Goal: Obtain resource: Download file/media

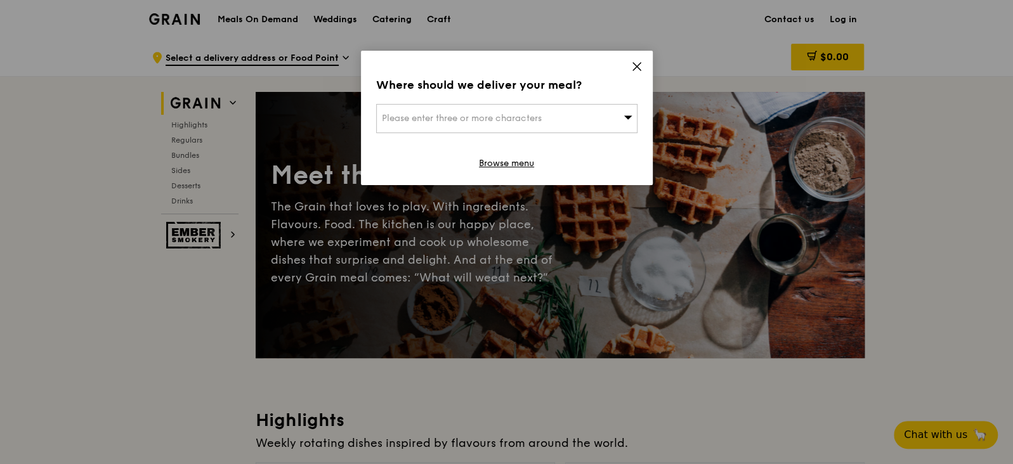
click at [639, 62] on icon at bounding box center [636, 66] width 11 height 11
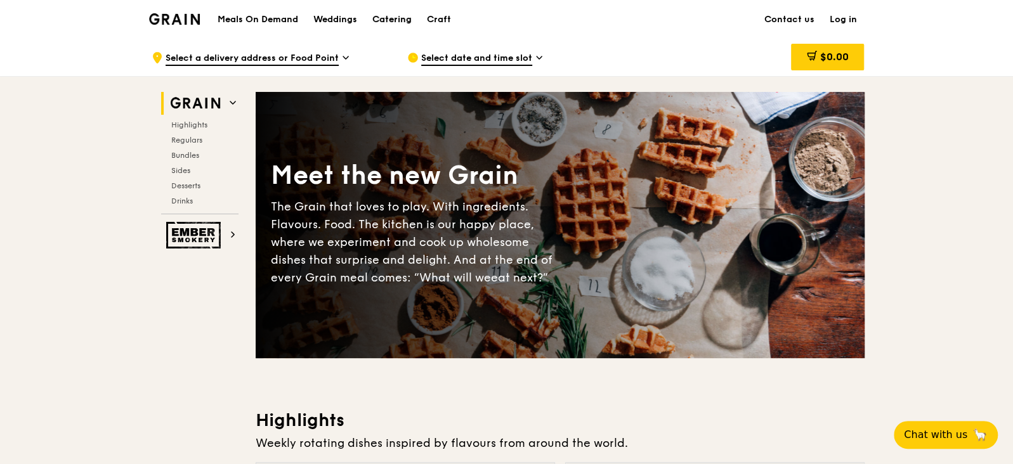
click at [401, 19] on div "Catering" at bounding box center [391, 20] width 39 height 38
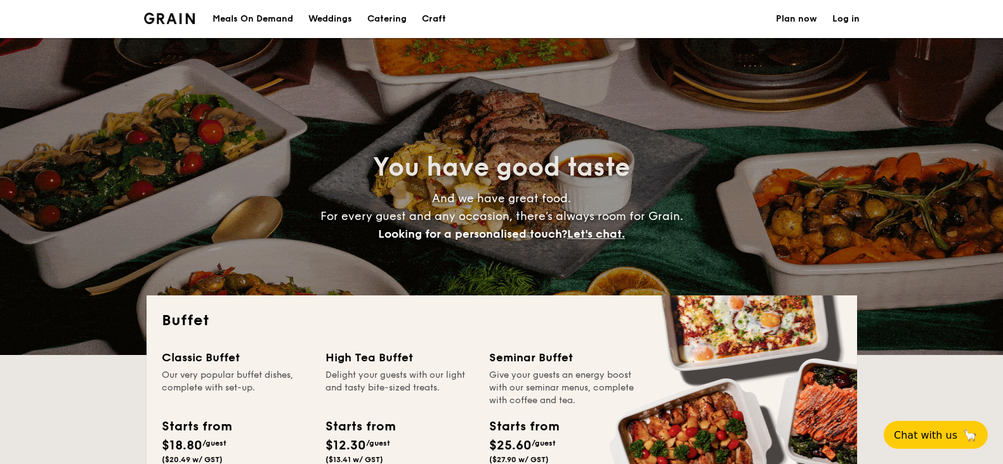
select select
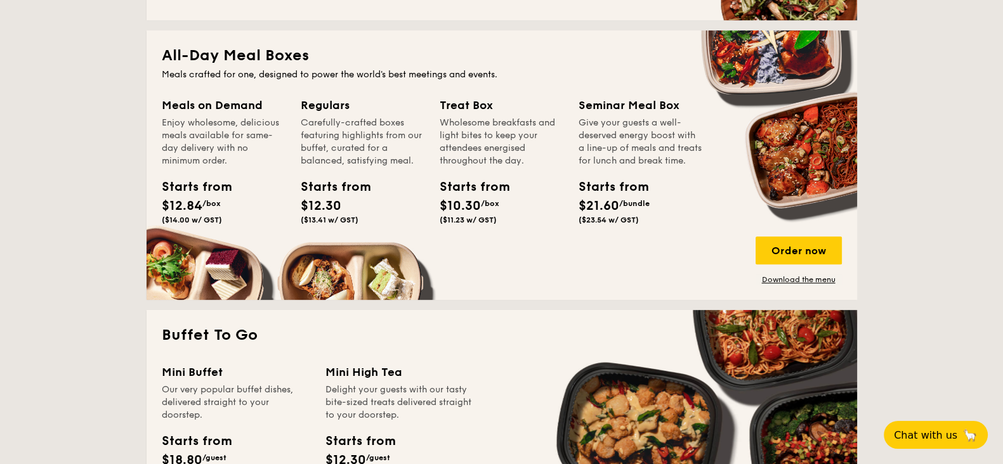
scroll to position [554, 0]
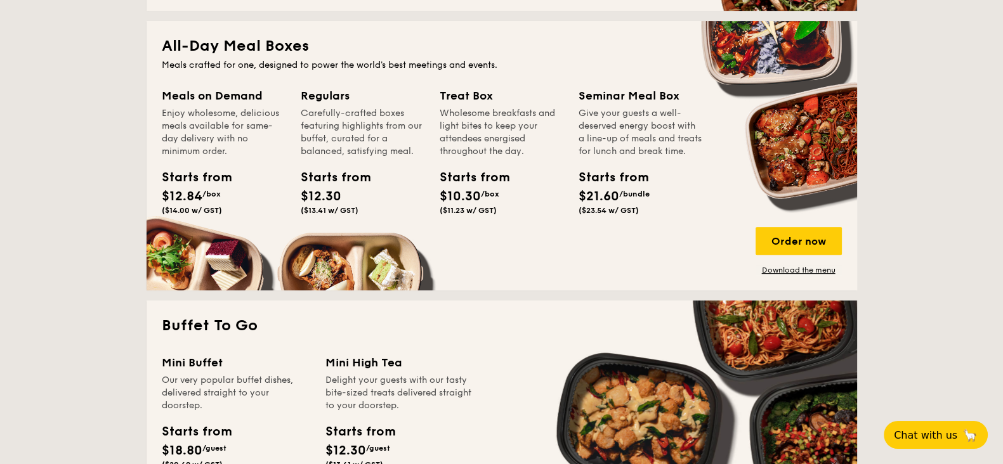
click at [492, 180] on div "Starts from" at bounding box center [468, 177] width 57 height 19
click at [464, 93] on div "Treat Box" at bounding box center [502, 96] width 124 height 18
click at [461, 164] on div "Treat Box Wholesome breakfasts and light bites to keep your attendees energised…" at bounding box center [502, 153] width 124 height 133
click at [463, 179] on div "Starts from" at bounding box center [468, 177] width 57 height 19
click at [466, 94] on div "Treat Box" at bounding box center [502, 96] width 124 height 18
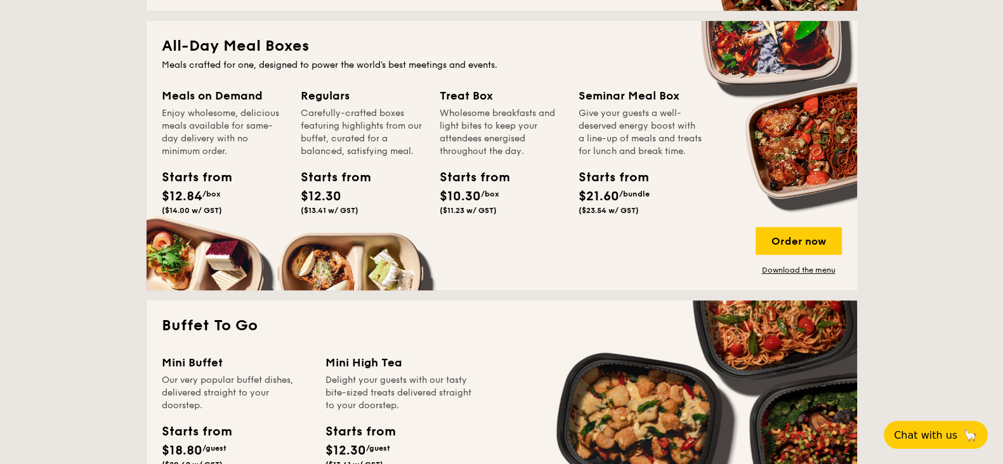
drag, startPoint x: 468, startPoint y: 173, endPoint x: 485, endPoint y: 197, distance: 30.5
click at [468, 175] on div "Starts from" at bounding box center [468, 177] width 57 height 19
click at [480, 193] on span "$10.30" at bounding box center [460, 196] width 41 height 15
drag, startPoint x: 475, startPoint y: 197, endPoint x: 459, endPoint y: 112, distance: 86.4
click at [473, 192] on span "$10.30" at bounding box center [460, 196] width 41 height 15
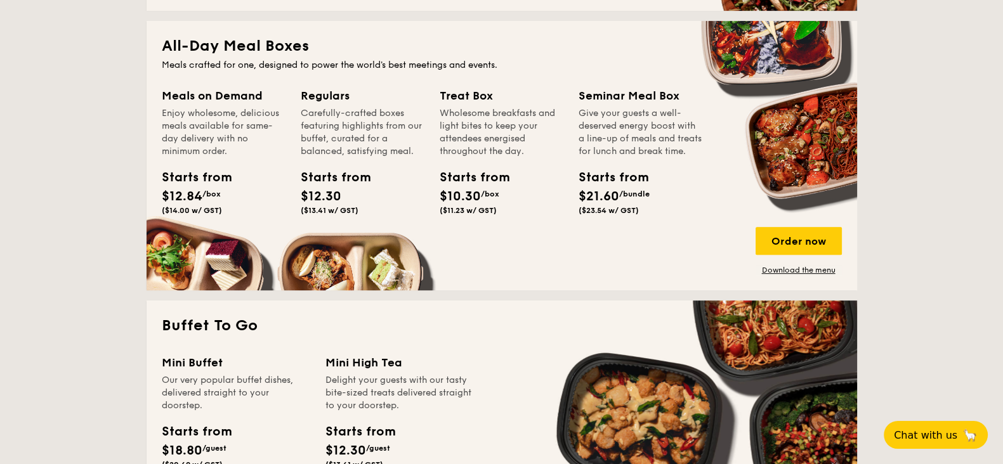
click at [459, 101] on div "Treat Box" at bounding box center [502, 96] width 124 height 18
click at [801, 270] on link "Download the menu" at bounding box center [799, 270] width 86 height 10
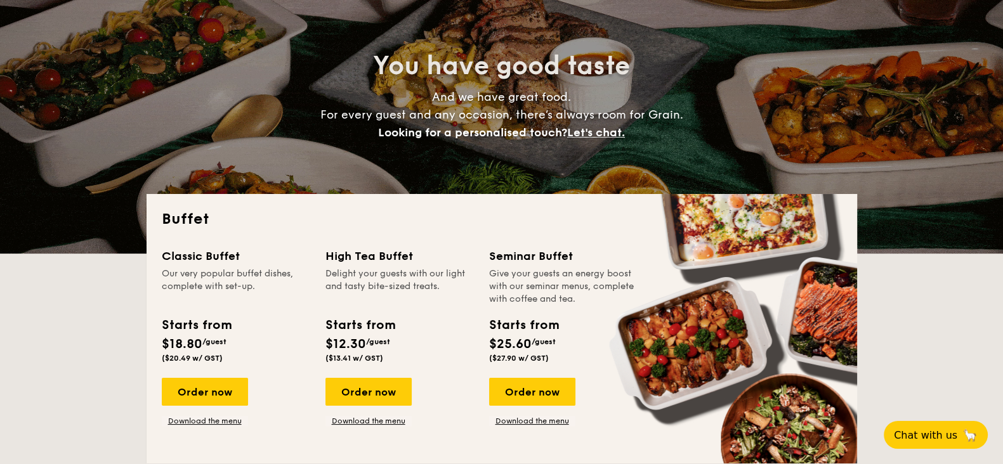
scroll to position [0, 0]
